Goal: Task Accomplishment & Management: Manage account settings

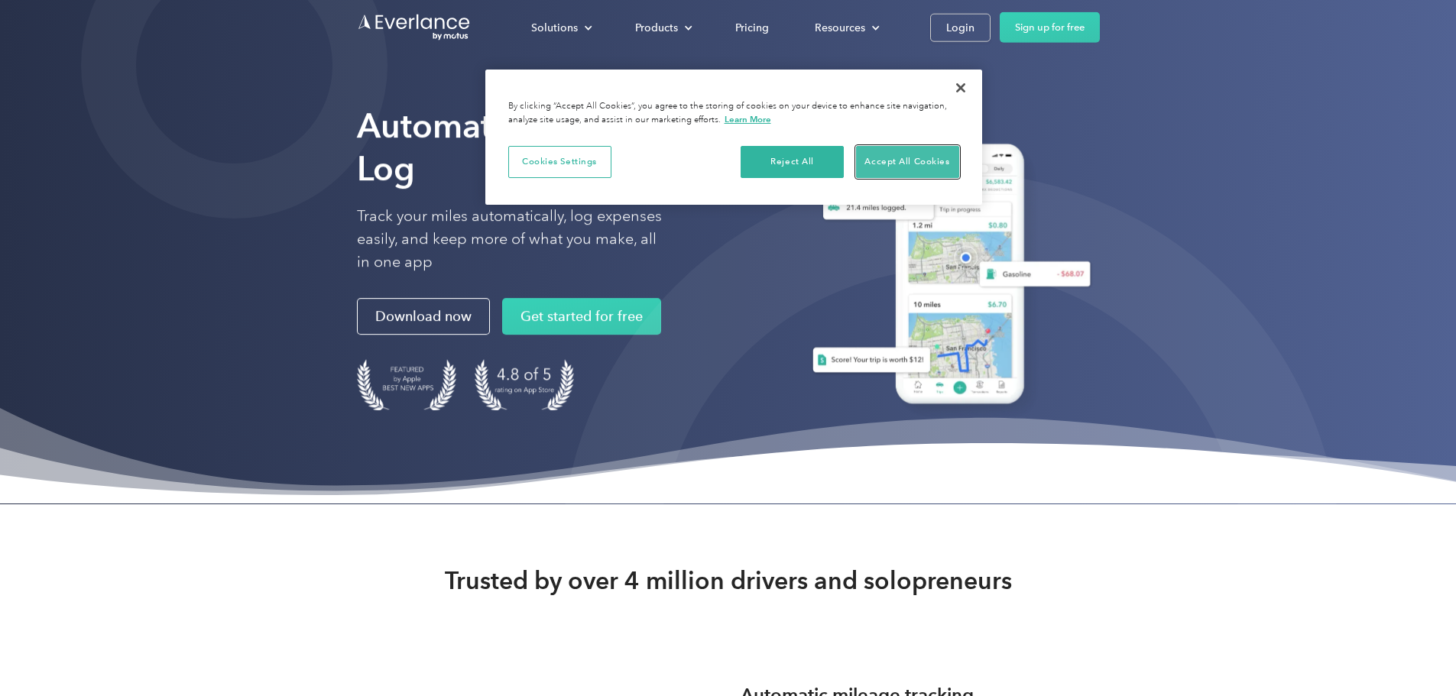
click at [889, 155] on button "Accept All Cookies" at bounding box center [907, 162] width 103 height 32
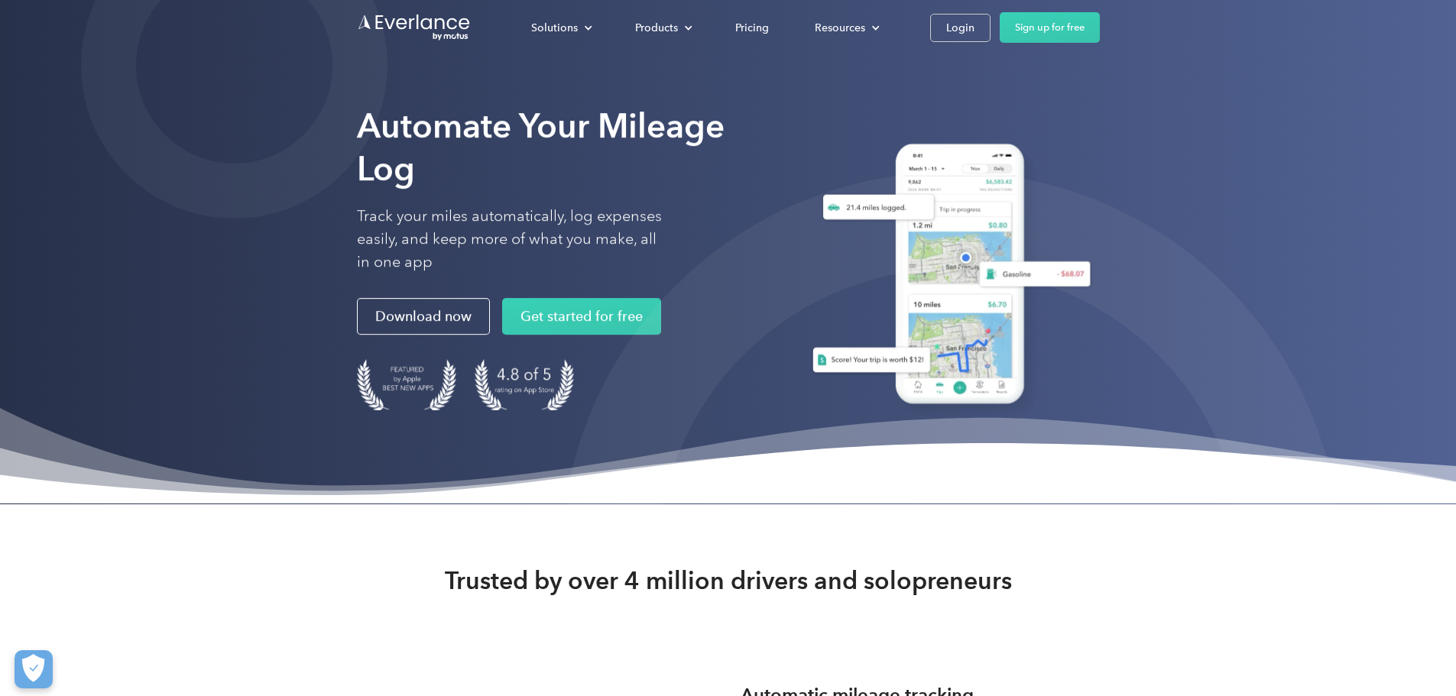
click at [1100, 11] on div "Solutions For companies Easy vehicle reimbursements For self-employed Maximize …" at bounding box center [728, 27] width 743 height 55
click at [975, 24] on div "Login" at bounding box center [960, 27] width 28 height 19
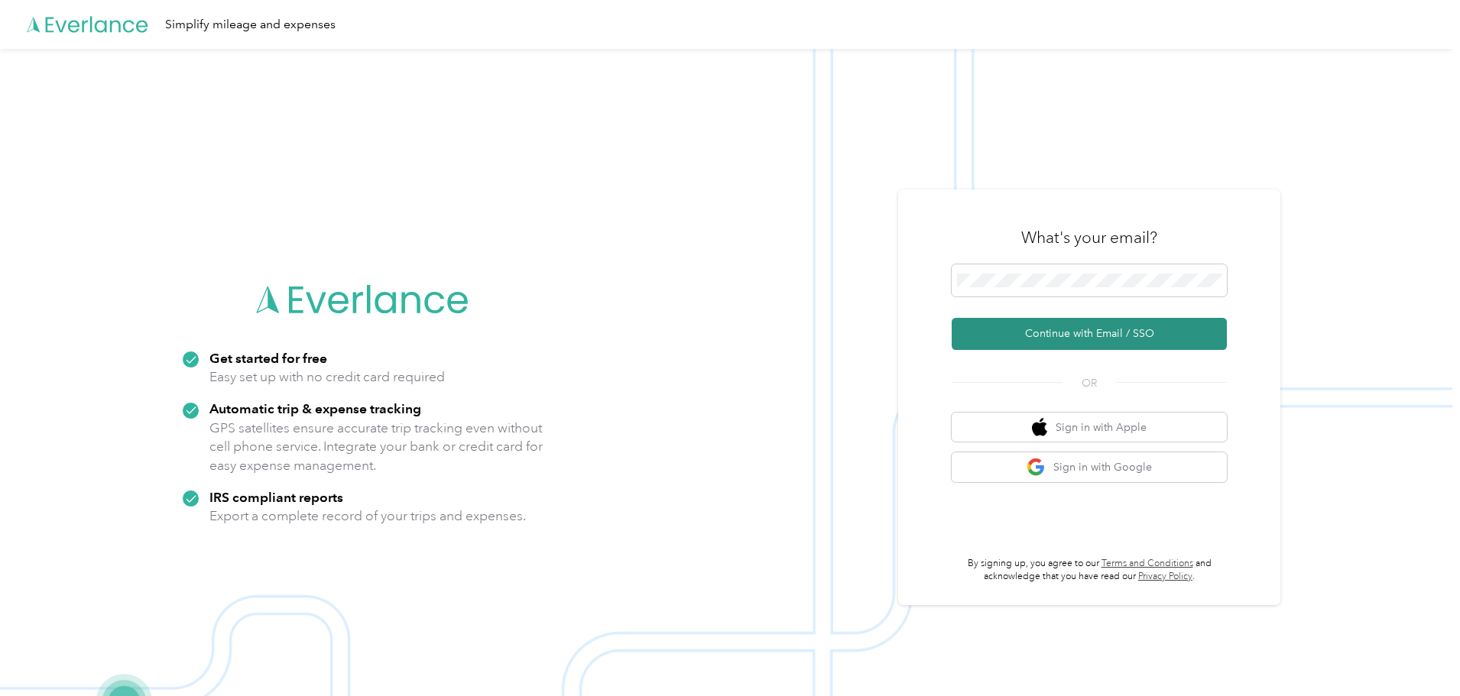
click at [1058, 335] on button "Continue with Email / SSO" at bounding box center [1089, 334] width 275 height 32
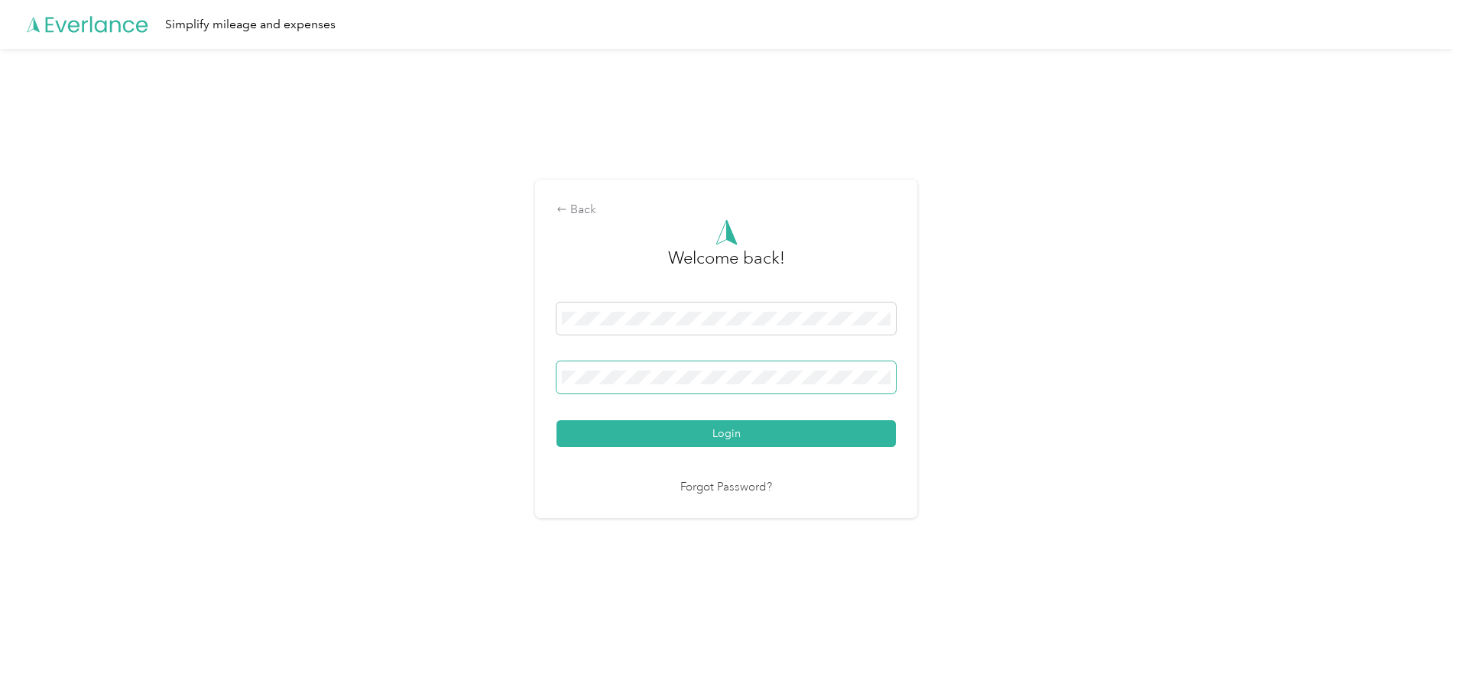
click at [650, 385] on span at bounding box center [726, 378] width 339 height 32
drag, startPoint x: 627, startPoint y: 331, endPoint x: 623, endPoint y: 346, distance: 15.0
click at [625, 330] on span at bounding box center [726, 319] width 339 height 32
click at [557, 420] on button "Login" at bounding box center [726, 433] width 339 height 27
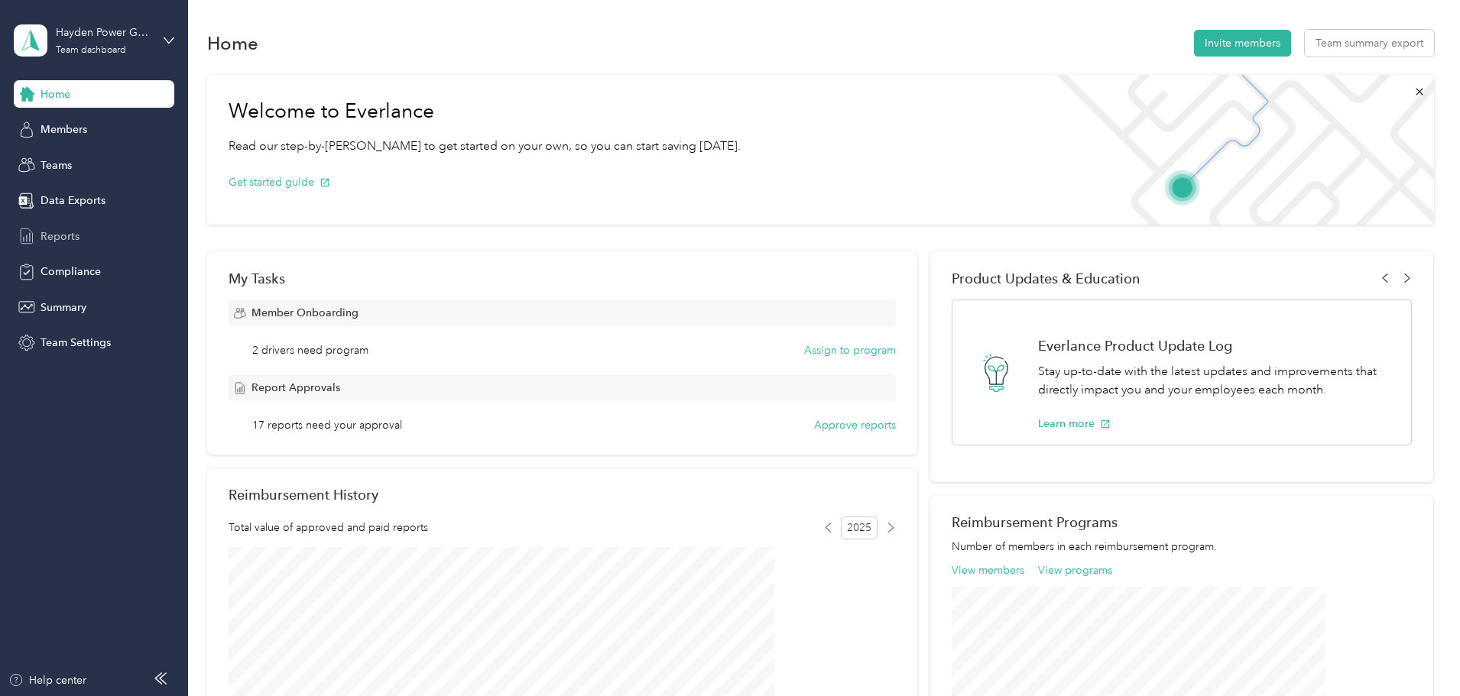
click at [59, 231] on span "Reports" at bounding box center [60, 237] width 39 height 16
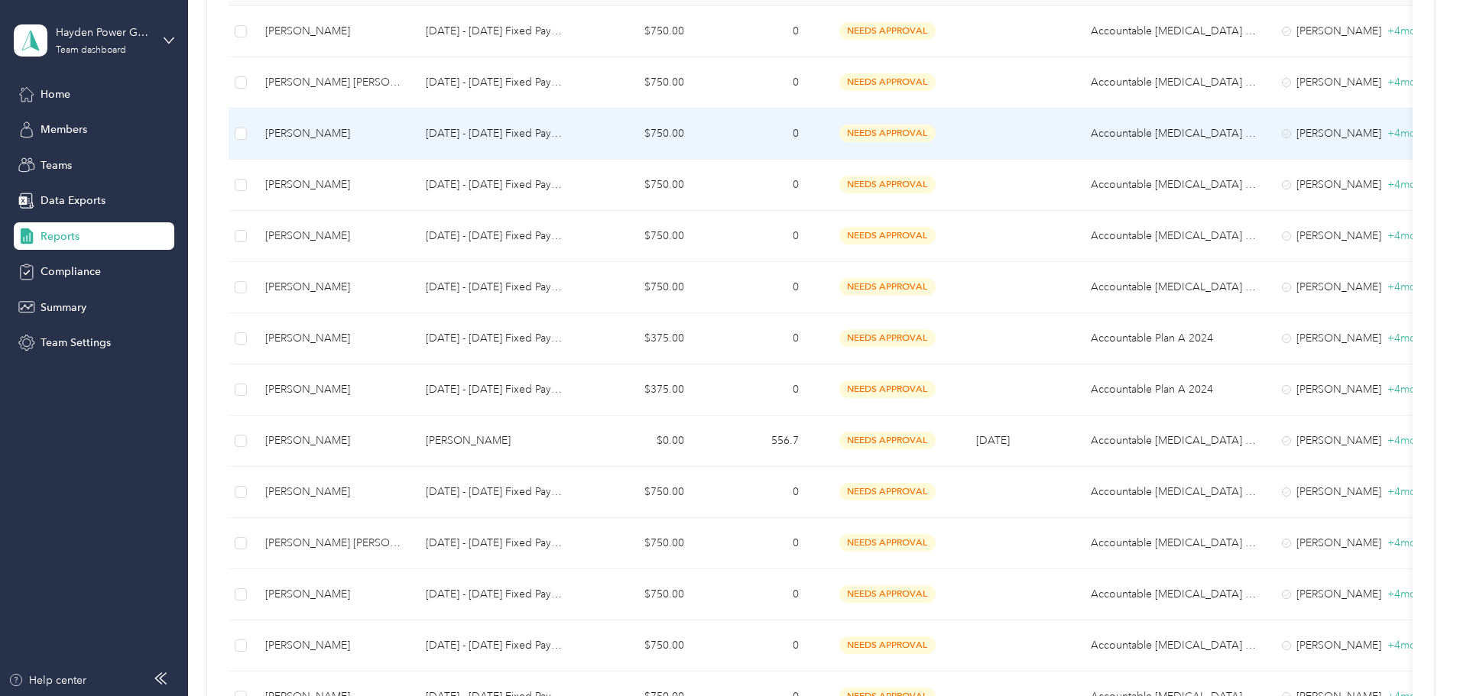
scroll to position [382, 0]
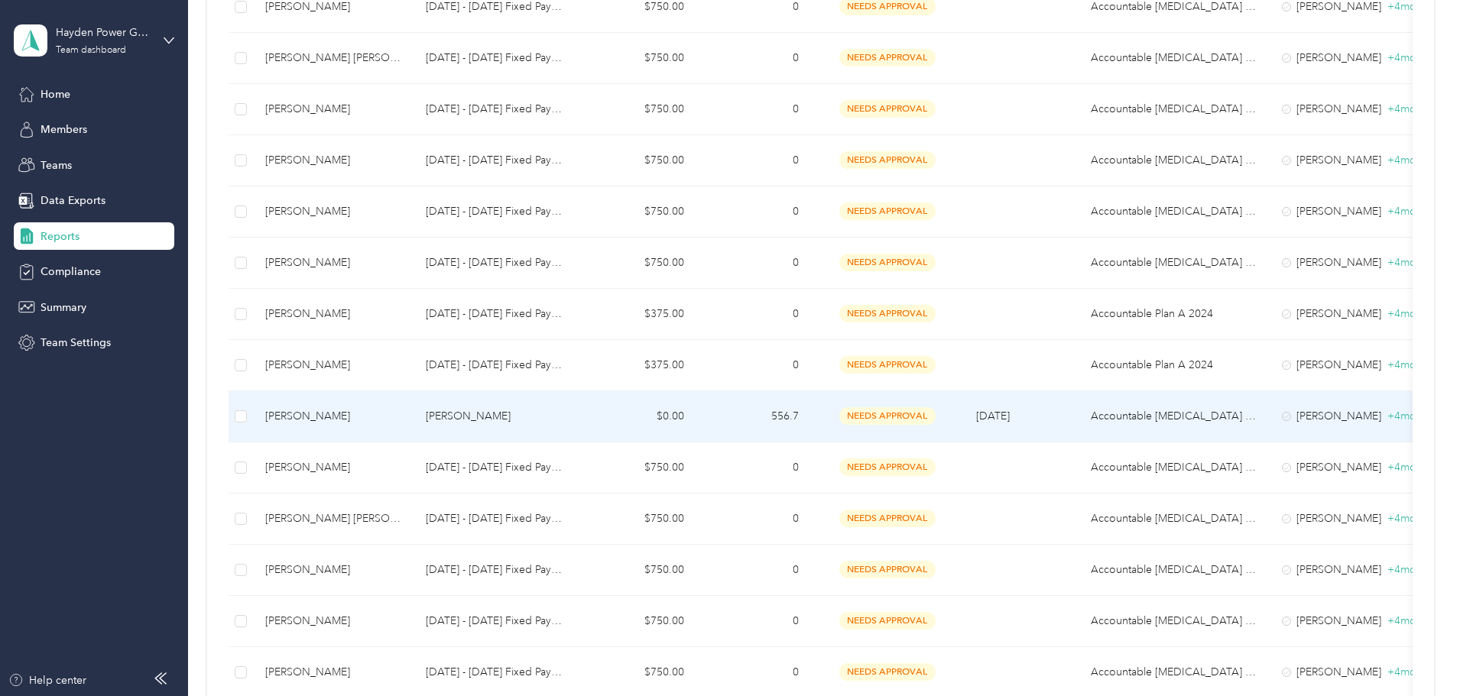
click at [401, 419] on div "[PERSON_NAME]" at bounding box center [333, 416] width 136 height 17
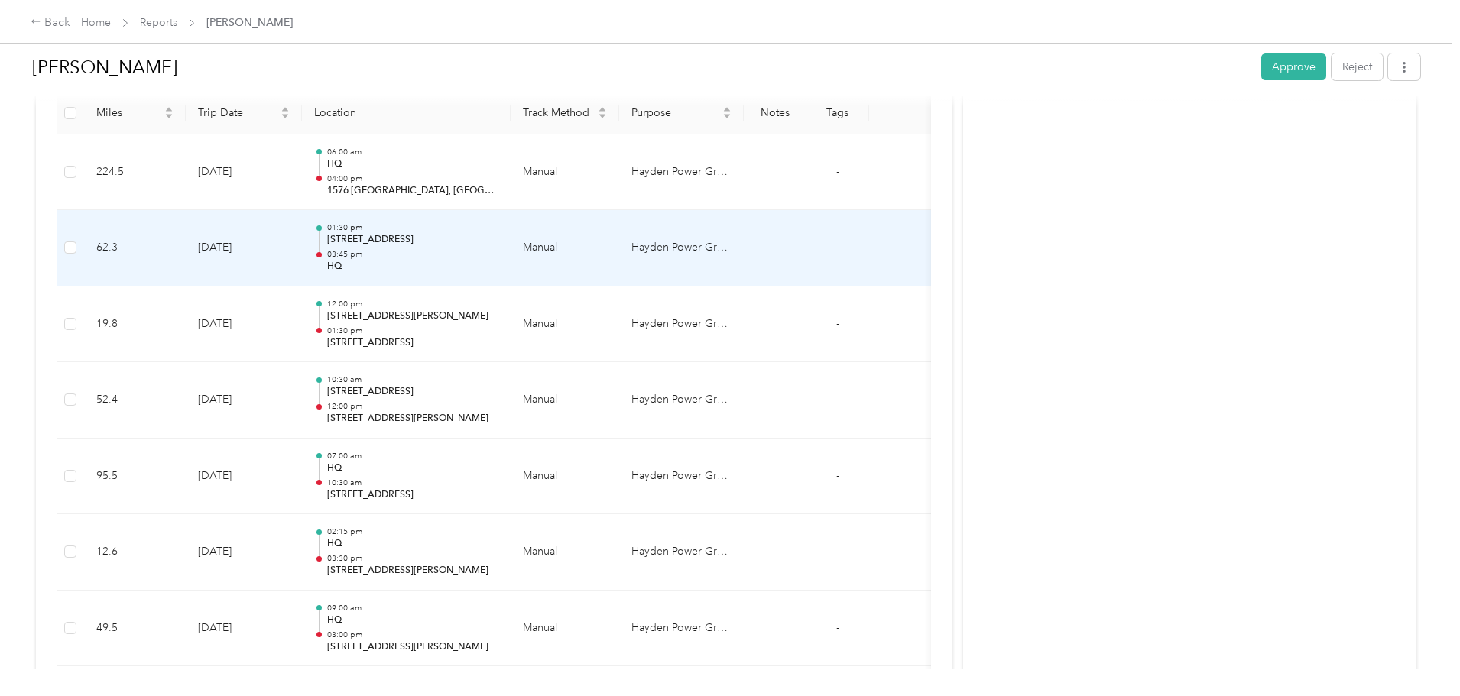
scroll to position [459, 0]
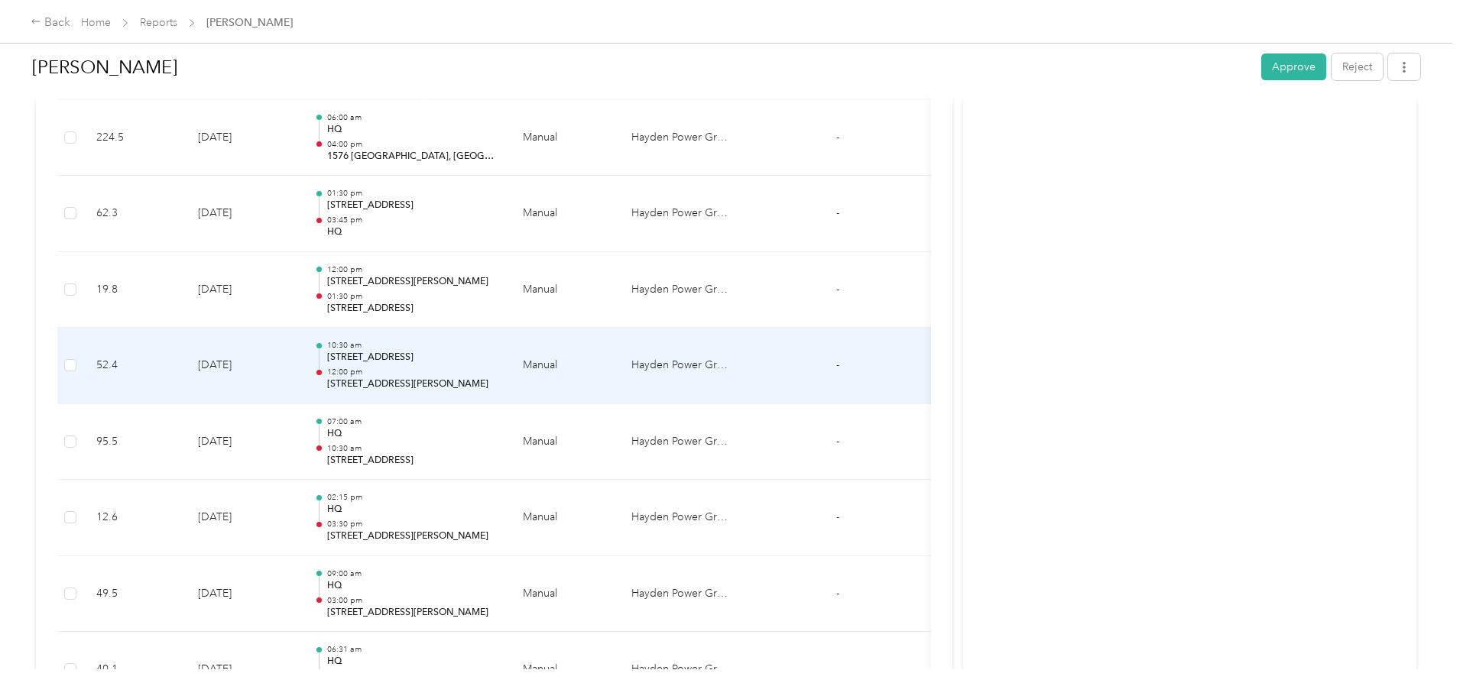
click at [498, 365] on p "[STREET_ADDRESS]" at bounding box center [412, 358] width 171 height 14
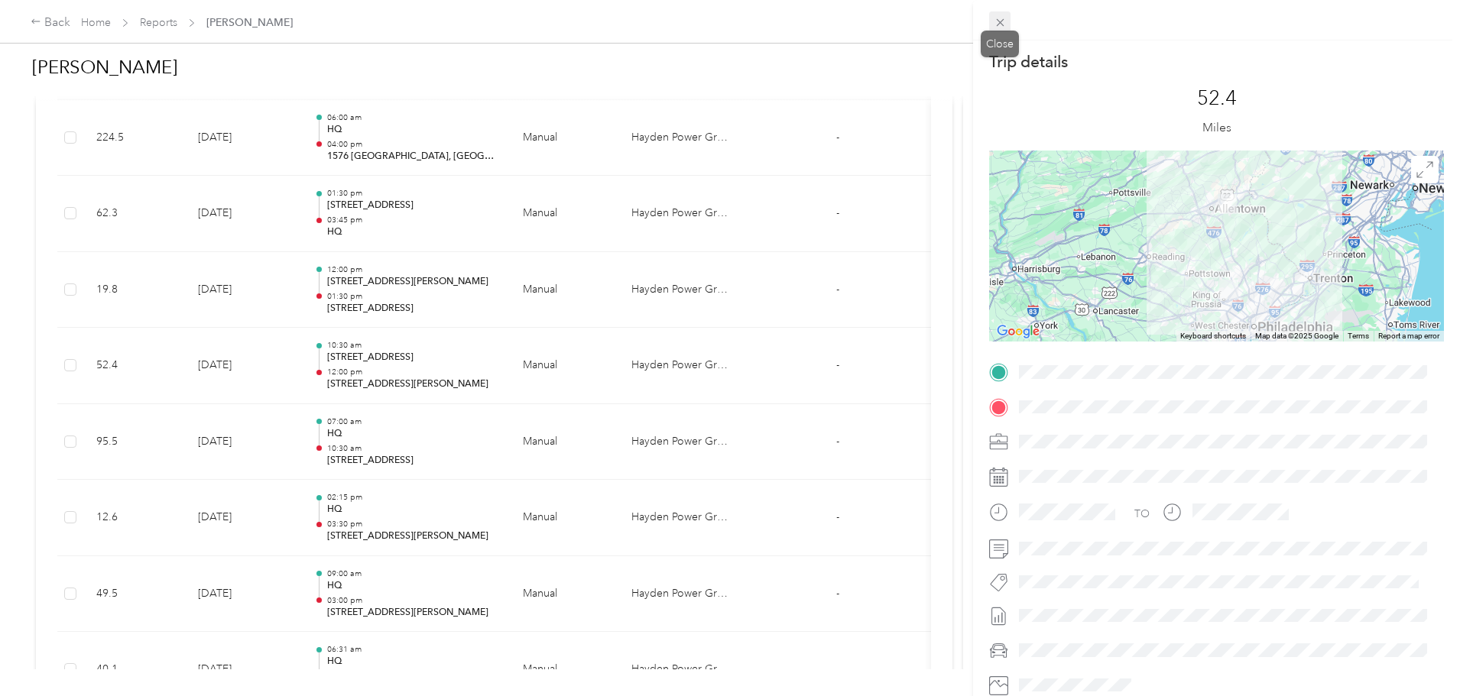
click at [1004, 28] on icon at bounding box center [1000, 22] width 13 height 13
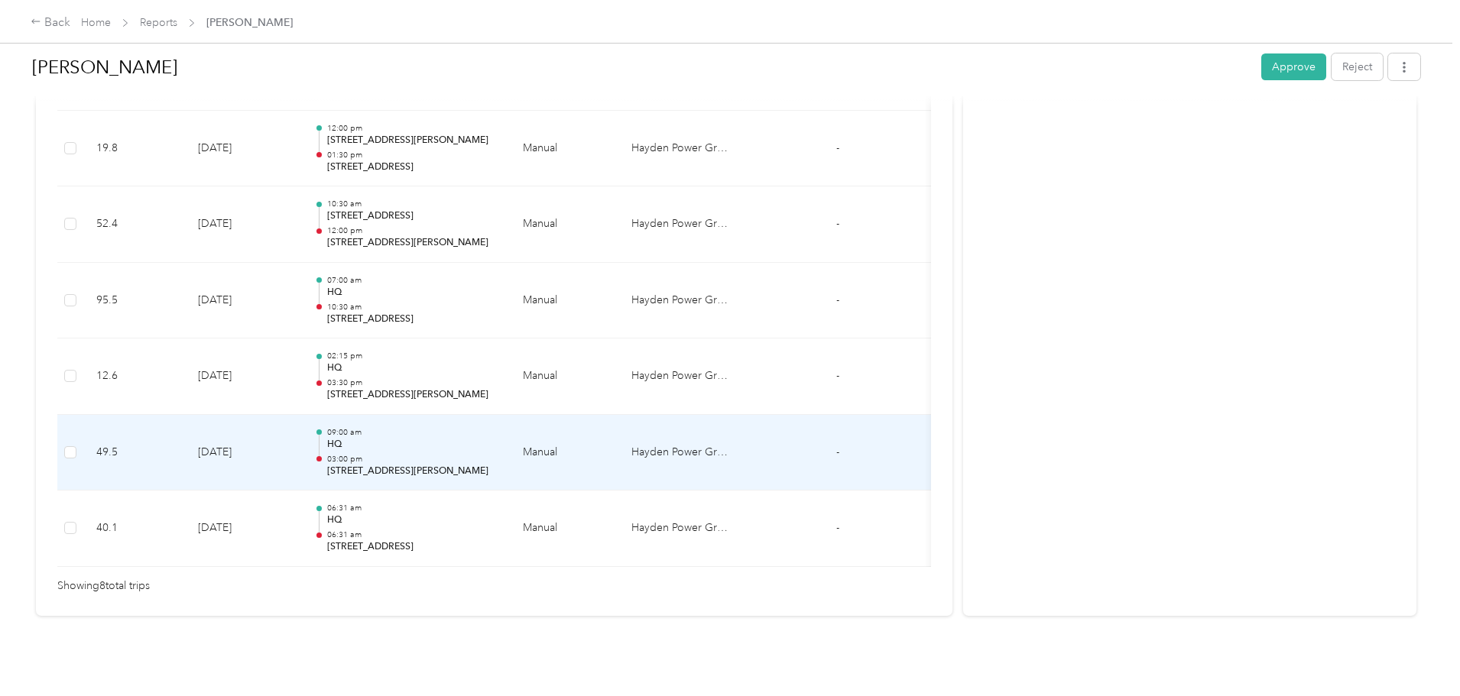
scroll to position [419, 0]
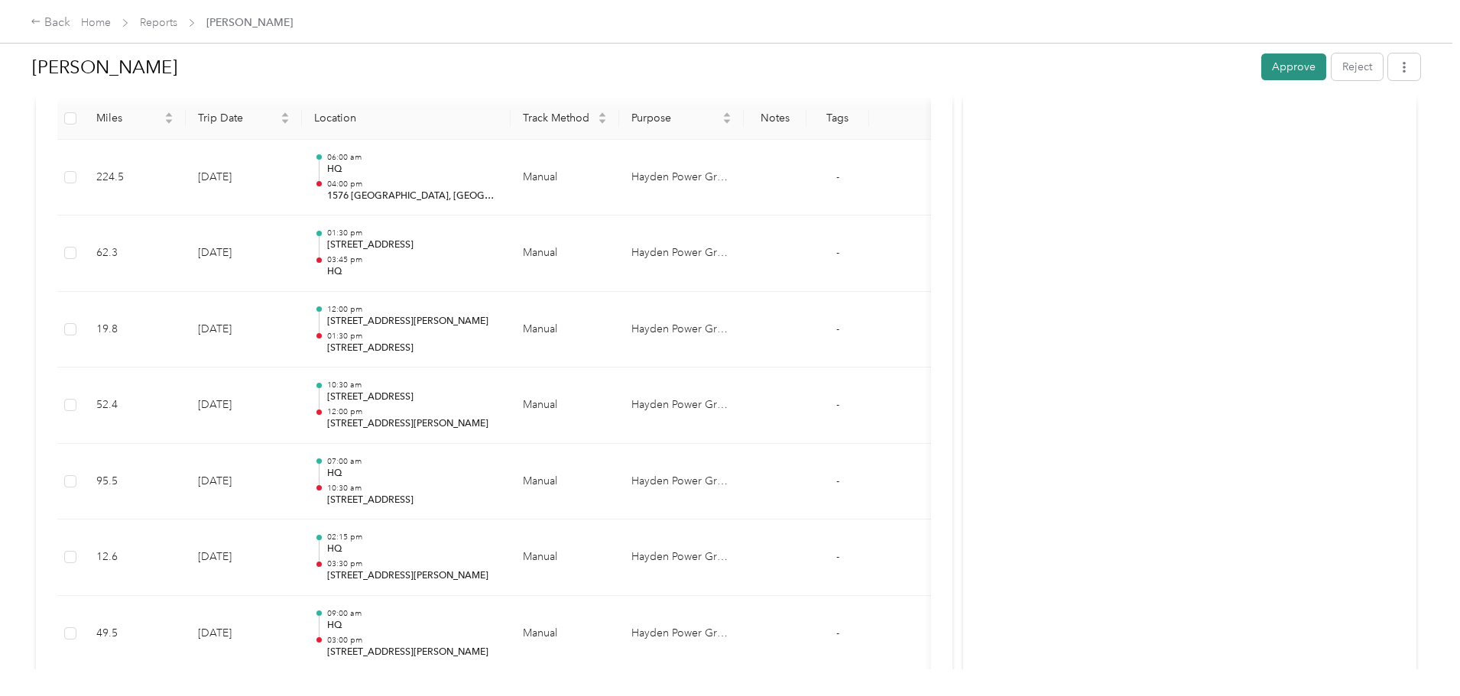
click at [1261, 74] on button "Approve" at bounding box center [1293, 67] width 65 height 27
click at [111, 21] on link "Home" at bounding box center [96, 22] width 30 height 13
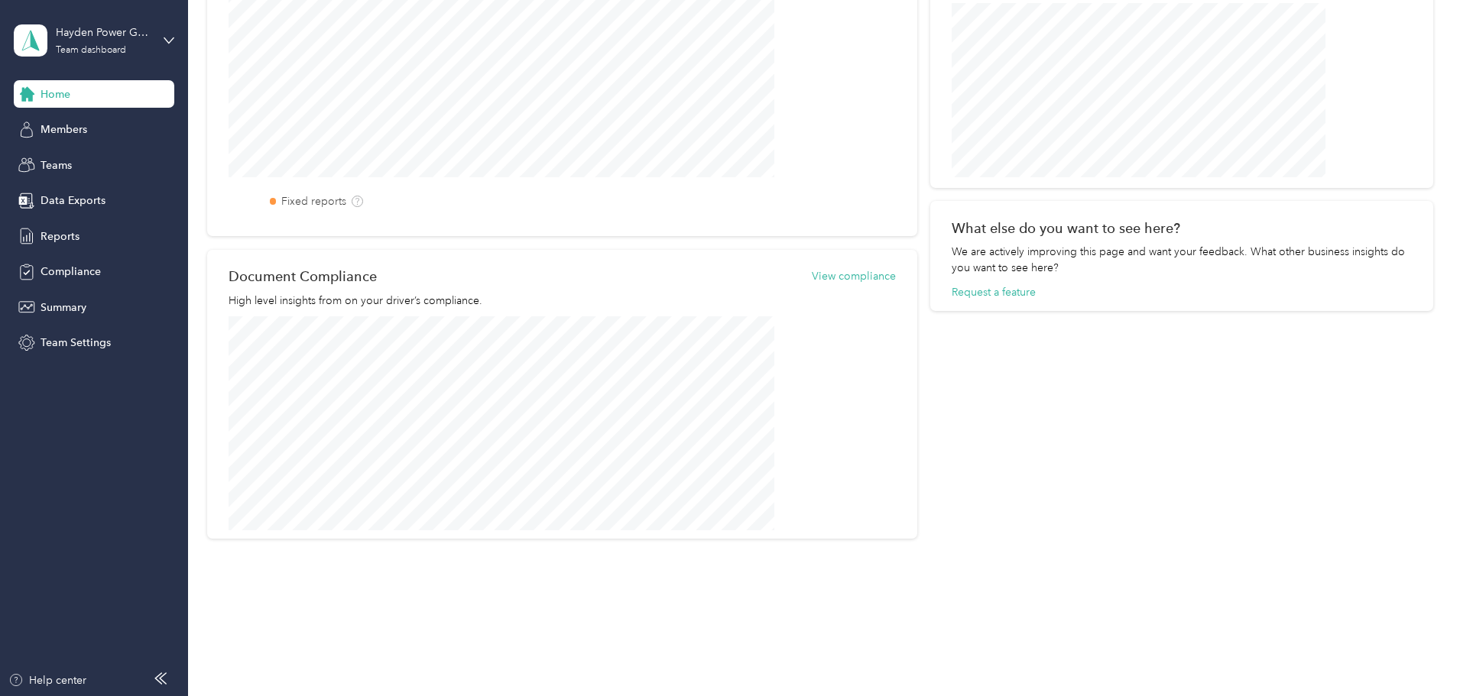
scroll to position [202, 0]
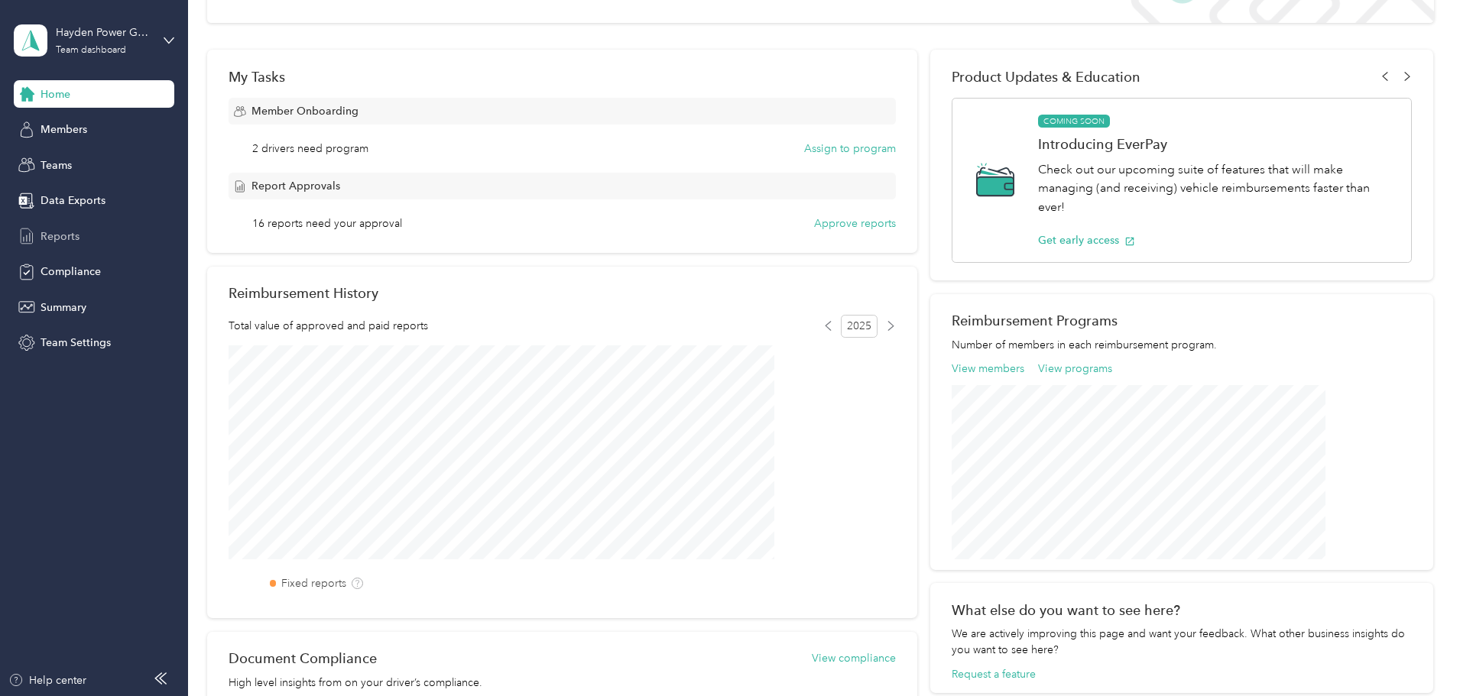
click at [58, 239] on span "Reports" at bounding box center [60, 237] width 39 height 16
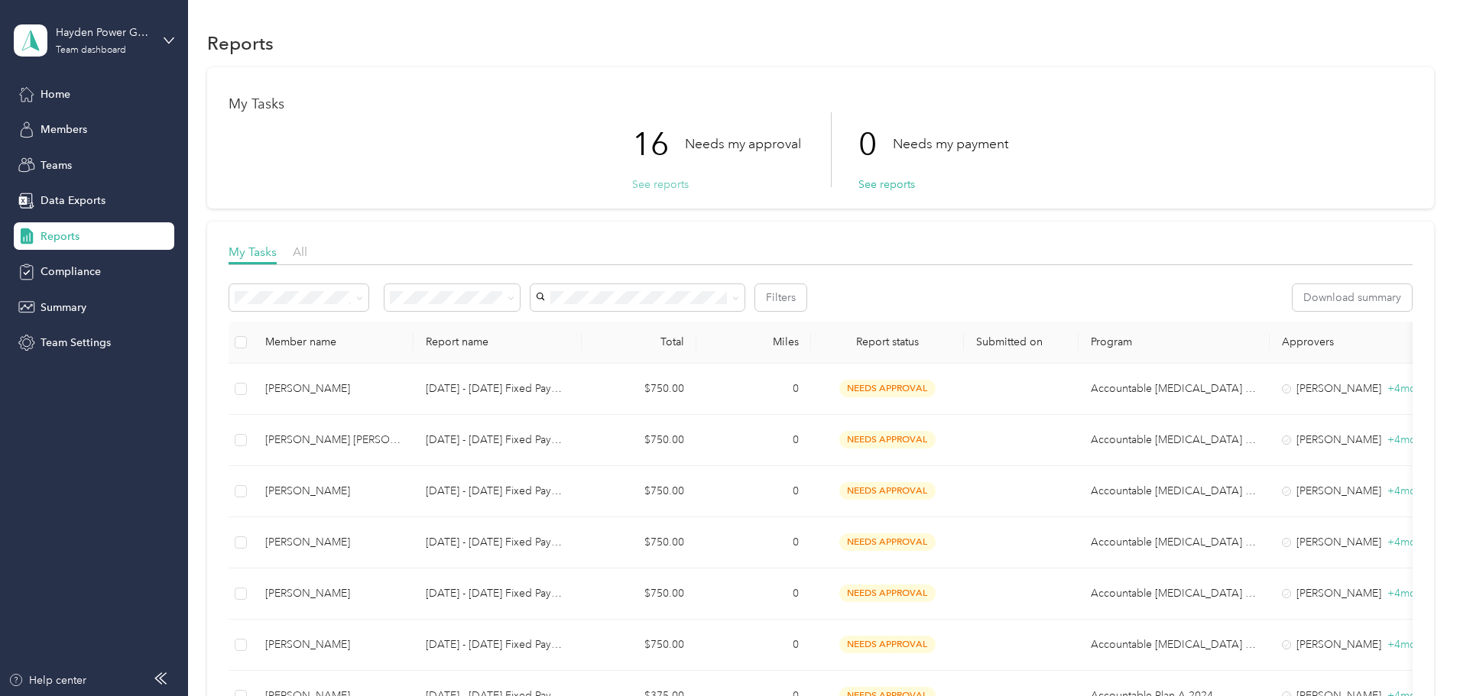
click at [648, 187] on button "See reports" at bounding box center [660, 185] width 57 height 16
